Goal: Information Seeking & Learning: Check status

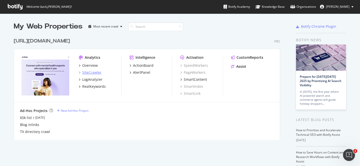
click at [91, 73] on div "SiteCrawler" at bounding box center [91, 72] width 19 height 5
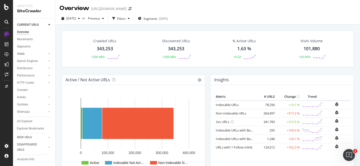
click at [28, 54] on link "Visits" at bounding box center [32, 53] width 30 height 5
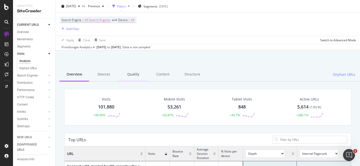
scroll to position [21, 0]
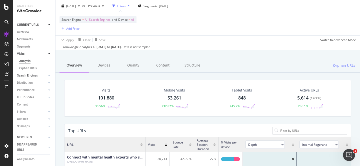
click at [39, 76] on link "Search Engines" at bounding box center [32, 75] width 30 height 5
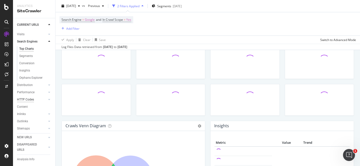
scroll to position [38, 0]
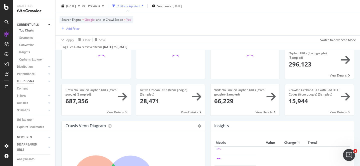
click at [31, 119] on div "Url Explorer" at bounding box center [25, 119] width 16 height 5
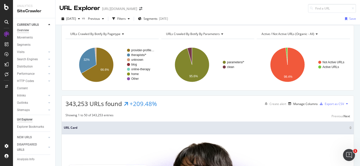
click at [26, 31] on div "Overview" at bounding box center [23, 30] width 12 height 5
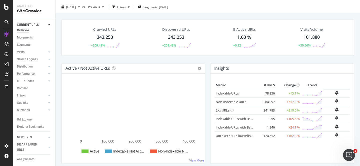
scroll to position [12, 0]
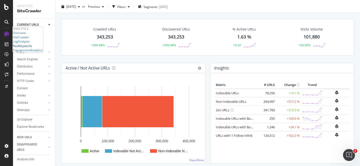
click at [32, 48] on div "RealKeywords" at bounding box center [23, 46] width 20 height 4
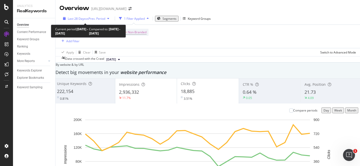
click at [103, 21] on div "Last 28 Days vs Prev. Period" at bounding box center [86, 19] width 50 height 4
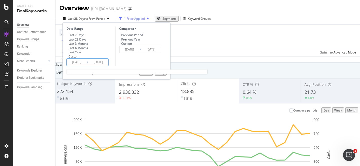
click at [89, 66] on input "[DATE]" at bounding box center [98, 62] width 20 height 7
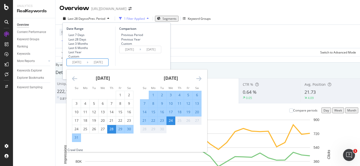
click at [82, 36] on div "Last 7 Days" at bounding box center [77, 35] width 16 height 4
type input "[DATE]"
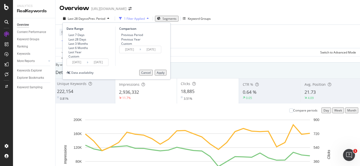
click at [162, 75] on div "Apply" at bounding box center [161, 73] width 8 height 4
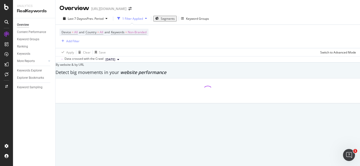
scroll to position [1, 0]
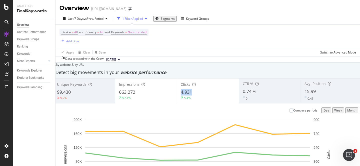
drag, startPoint x: 195, startPoint y: 94, endPoint x: 181, endPoint y: 94, distance: 14.3
click at [181, 94] on div "Clicks 4,931 5.4%" at bounding box center [208, 91] width 62 height 23
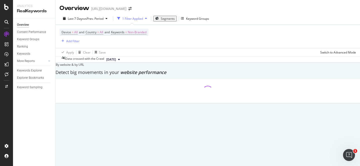
copy span "4,931"
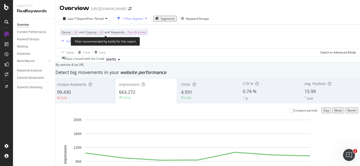
click at [127, 32] on span "=" at bounding box center [126, 32] width 2 height 4
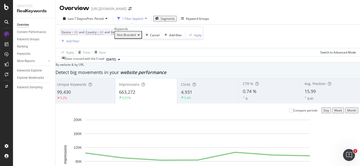
click at [140, 37] on icon "button" at bounding box center [139, 35] width 2 height 3
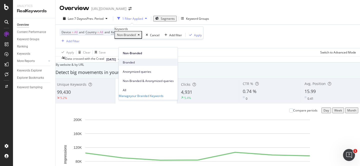
click at [142, 60] on span "Branded" at bounding box center [148, 62] width 51 height 5
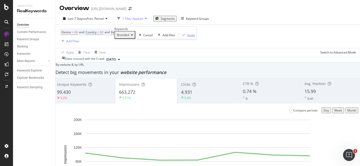
click at [187, 37] on div "Apply" at bounding box center [191, 35] width 8 height 4
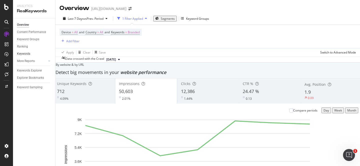
click at [30, 54] on link "Keywords" at bounding box center [34, 53] width 35 height 5
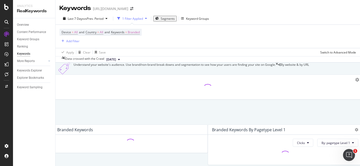
scroll to position [36, 0]
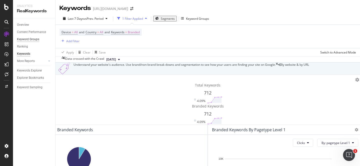
click at [35, 38] on div "Keyword Groups" at bounding box center [28, 39] width 22 height 5
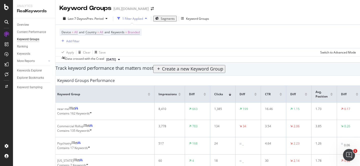
scroll to position [49, 0]
click at [240, 48] on div "Apply Clear Save Switch to Advanced Mode" at bounding box center [208, 52] width 305 height 8
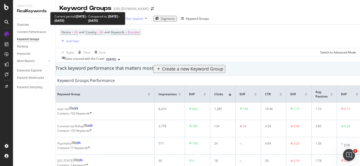
click at [95, 17] on span "vs Prev. Period" at bounding box center [94, 19] width 20 height 4
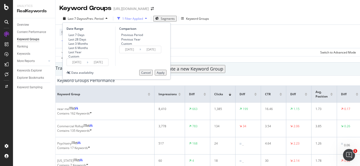
click at [85, 37] on div "Last 28 Days" at bounding box center [78, 39] width 18 height 4
type input "[DATE]"
click at [157, 71] on div "Apply" at bounding box center [161, 73] width 8 height 4
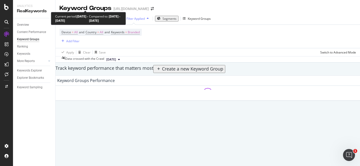
click at [97, 17] on span "vs Prev. Period" at bounding box center [96, 19] width 20 height 4
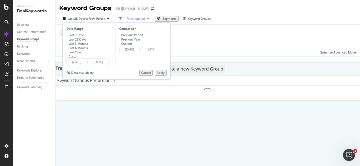
click at [85, 33] on div "Last 7 Days" at bounding box center [77, 35] width 16 height 4
type input "[DATE]"
click at [159, 71] on div "Apply" at bounding box center [161, 73] width 8 height 4
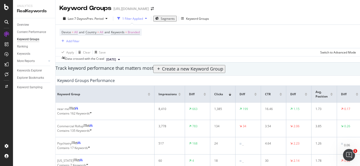
click at [75, 107] on div at bounding box center [73, 109] width 3 height 5
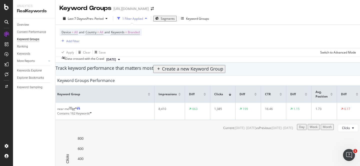
scroll to position [23, 0]
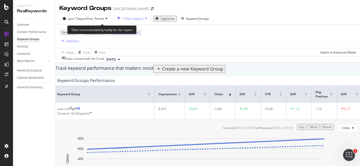
click at [134, 29] on span "Branded" at bounding box center [134, 32] width 12 height 7
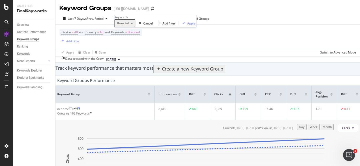
click at [135, 25] on div "button" at bounding box center [132, 23] width 6 height 3
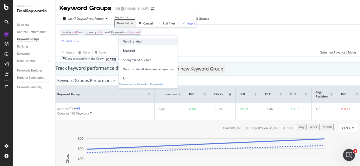
click at [137, 42] on span "Non-Branded" at bounding box center [148, 41] width 51 height 5
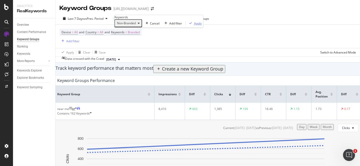
click at [194, 26] on div "Apply" at bounding box center [198, 23] width 8 height 4
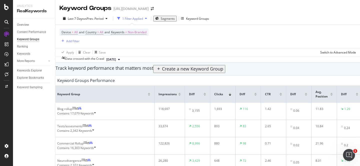
click at [230, 107] on div "1,693" at bounding box center [221, 109] width 15 height 5
copy div "1,693"
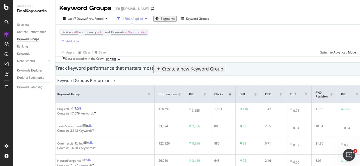
copy div "295"
click at [230, 141] on div "880" at bounding box center [221, 143] width 15 height 5
copy div "880"
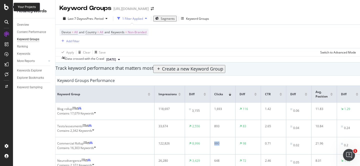
click at [6, 8] on icon at bounding box center [6, 7] width 5 height 6
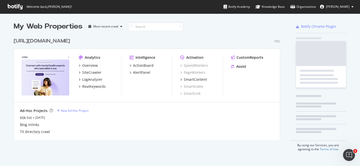
scroll to position [166, 360]
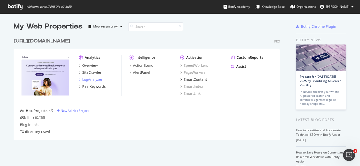
click at [88, 81] on div "LogAnalyzer" at bounding box center [92, 79] width 20 height 5
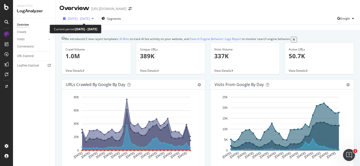
click at [90, 20] on span "[DATE] - [DATE]" at bounding box center [79, 19] width 22 height 4
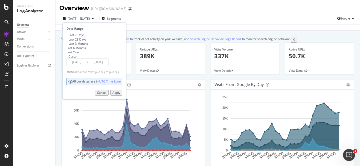
click at [82, 34] on div "Last 7 Days" at bounding box center [77, 35] width 16 height 4
type input "[DATE]"
click at [120, 95] on div "Apply" at bounding box center [117, 93] width 8 height 4
